Goal: Information Seeking & Learning: Find specific fact

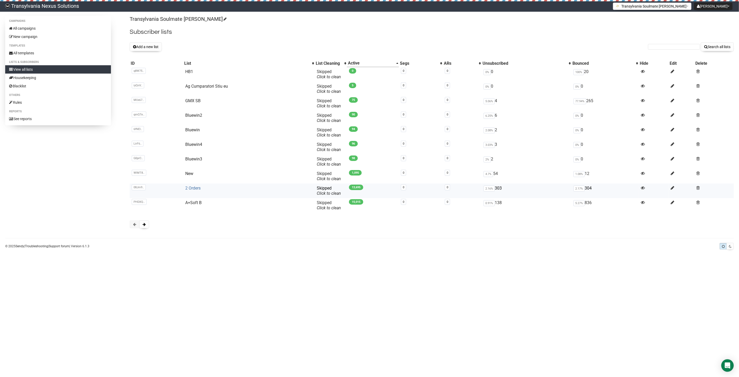
click at [191, 190] on link "2 Orders" at bounding box center [192, 187] width 15 height 5
click at [148, 50] on button "Add a new list" at bounding box center [146, 46] width 32 height 9
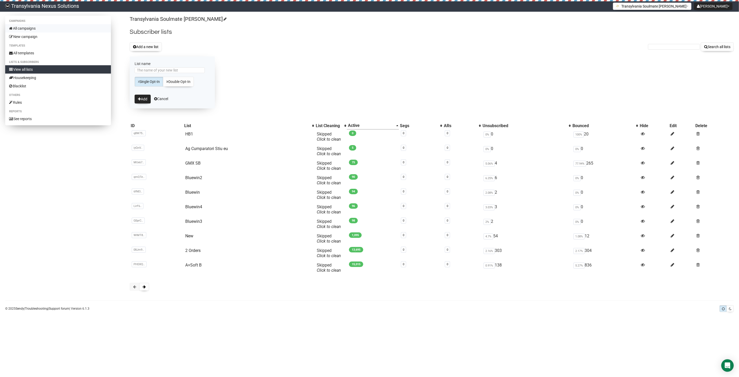
click at [33, 32] on link "All campaigns" at bounding box center [58, 28] width 106 height 8
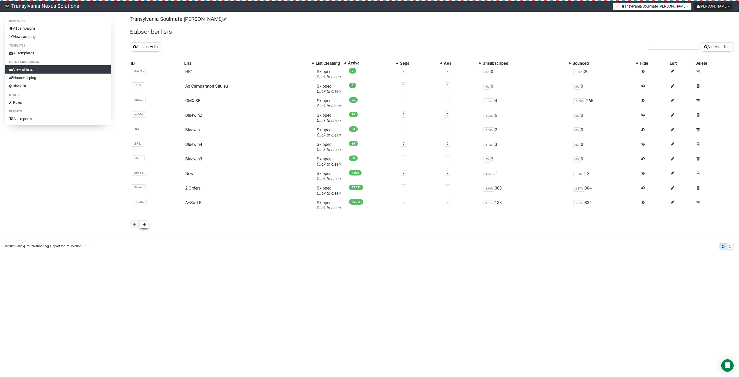
click at [142, 225] on button at bounding box center [144, 224] width 10 height 8
click at [189, 117] on link "Cei mai crazy" at bounding box center [196, 115] width 25 height 5
click at [35, 50] on link "All templates" at bounding box center [58, 53] width 106 height 8
paste input "julmos@gmx.net"
type input "julmos@gmx.net"
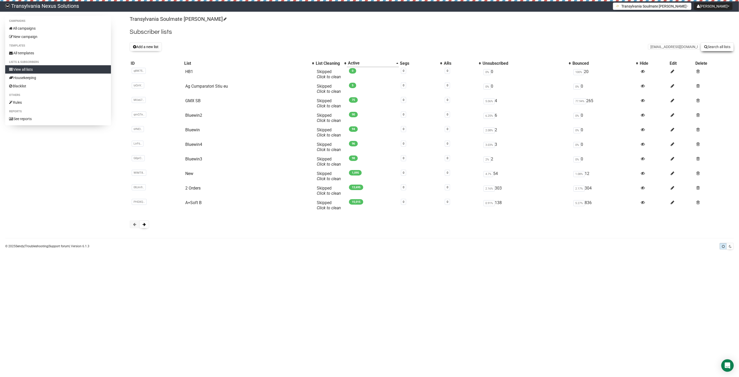
click at [724, 49] on button "Search all lists" at bounding box center [717, 46] width 33 height 9
click at [185, 331] on body "Transylvania Nexus Solutions Radu Petre Tarean Settings Logout Transylvania Sou…" at bounding box center [369, 188] width 739 height 377
click at [33, 27] on link "All campaigns" at bounding box center [58, 28] width 106 height 8
click at [34, 28] on link "All campaigns" at bounding box center [58, 28] width 106 height 8
click at [653, 50] on form "Search all lists" at bounding box center [691, 46] width 86 height 9
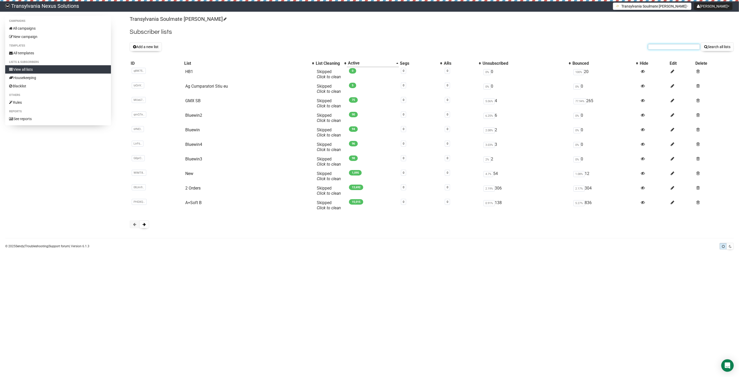
click at [656, 47] on input "text" at bounding box center [674, 47] width 52 height 6
drag, startPoint x: 648, startPoint y: 37, endPoint x: 660, endPoint y: 49, distance: 17.1
click at [664, 45] on input "text" at bounding box center [674, 47] width 52 height 6
paste input "babsi.krechel@gmx.de"
type input "babsi.krechel@gmx.de"
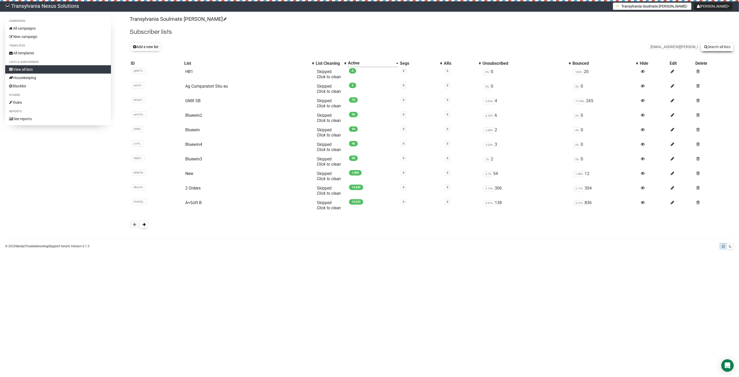
click at [713, 47] on button "Search all lists" at bounding box center [717, 46] width 33 height 9
click at [38, 30] on link "All campaigns" at bounding box center [58, 28] width 106 height 8
